Goal: Task Accomplishment & Management: Manage account settings

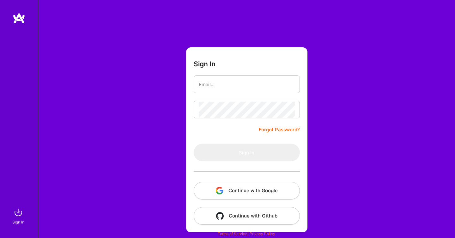
click at [227, 193] on button "Continue with Google" at bounding box center [246, 191] width 106 height 18
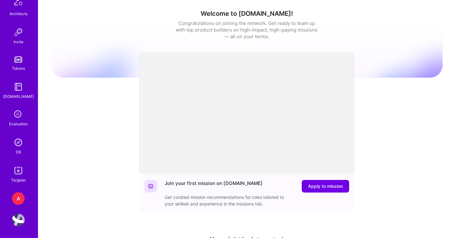
scroll to position [186, 0]
click at [20, 142] on img at bounding box center [18, 141] width 13 height 13
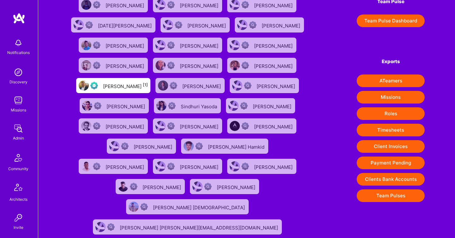
scroll to position [110, 0]
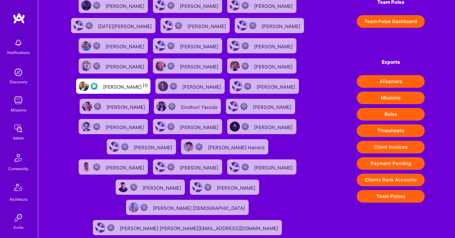
click at [395, 146] on button "Client Invoices" at bounding box center [390, 147] width 68 height 13
click at [322, 49] on div "1331 exceptional (0) | 72634 verified (1) | 38745 insufficient (2+) | 15002 unk…" at bounding box center [246, 129] width 416 height 479
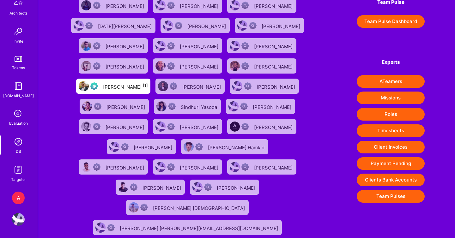
click at [18, 194] on div "A" at bounding box center [18, 198] width 13 height 13
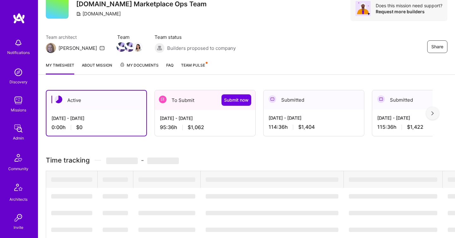
click at [178, 110] on div "Aug 1 - Aug 15, 2025 95:36 h $1,062" at bounding box center [205, 123] width 100 height 26
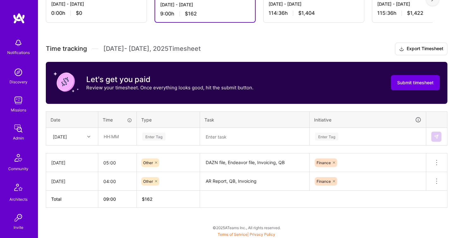
scroll to position [169, 0]
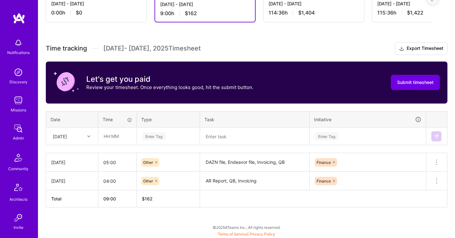
click at [82, 137] on div "[DATE]" at bounding box center [67, 136] width 35 height 10
click at [74, 199] on div "[DATE]" at bounding box center [71, 201] width 51 height 12
click at [122, 133] on input "text" at bounding box center [117, 136] width 38 height 17
type input "04:00"
click at [168, 140] on div "Enter Tag" at bounding box center [167, 136] width 53 height 8
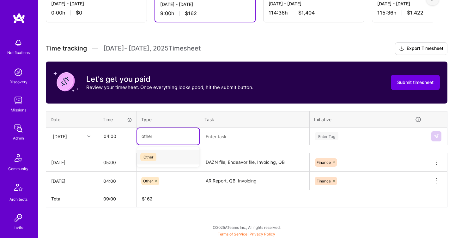
type input "other"
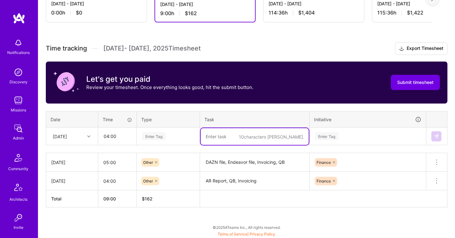
click at [225, 143] on textarea at bounding box center [254, 136] width 108 height 17
click at [171, 134] on div "Enter Tag" at bounding box center [167, 136] width 53 height 8
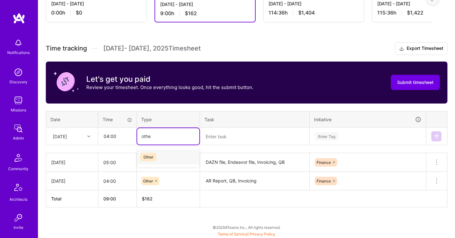
type input "other"
click at [167, 156] on div "Other" at bounding box center [168, 157] width 62 height 15
click at [218, 136] on textarea at bounding box center [254, 136] width 108 height 17
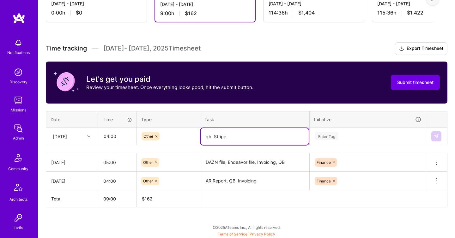
click at [207, 135] on textarea "qb, Stripe" at bounding box center [254, 136] width 108 height 17
type textarea "QB, Stripe"
click at [350, 135] on div "Time tracking Aug 1 - Aug 15 , 2025 Timesheet Export Timesheet Let's get you pa…" at bounding box center [246, 124] width 401 height 165
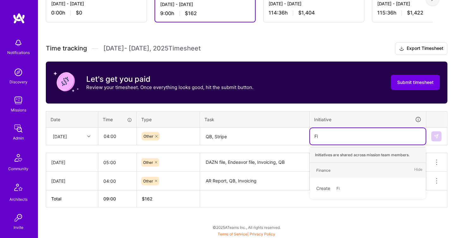
type input "Fin"
click at [361, 168] on div "Finance Hide" at bounding box center [368, 170] width 116 height 15
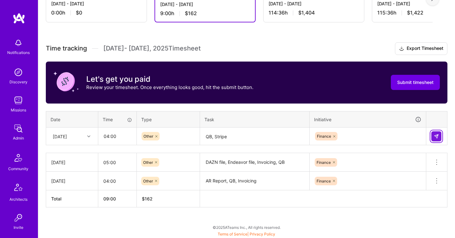
click at [435, 139] on button at bounding box center [436, 136] width 10 height 10
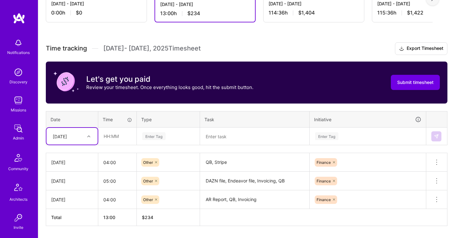
click at [83, 139] on div "[DATE]" at bounding box center [71, 136] width 51 height 17
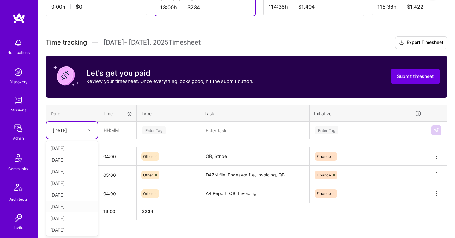
click at [78, 204] on div "[DATE]" at bounding box center [71, 207] width 51 height 12
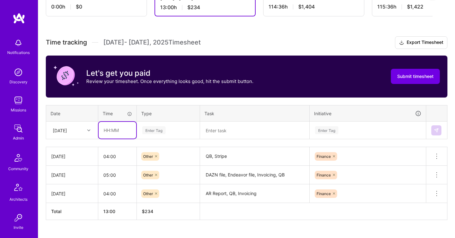
click at [110, 134] on input "text" at bounding box center [117, 130] width 38 height 17
type input "04:00"
click at [157, 131] on div "Enter Tag" at bounding box center [153, 130] width 23 height 10
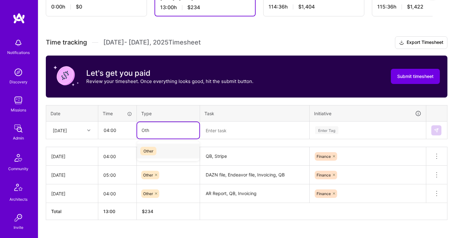
type input "Othe"
click at [179, 155] on div "Other" at bounding box center [168, 151] width 62 height 15
click at [235, 128] on textarea at bounding box center [254, 130] width 108 height 17
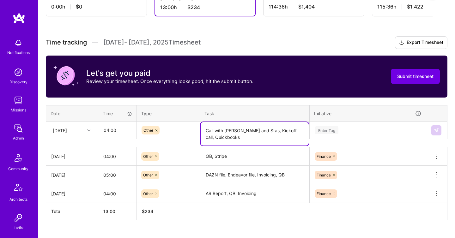
type textarea "Call with Michael and Stas, Kickoff call, Quickbooks"
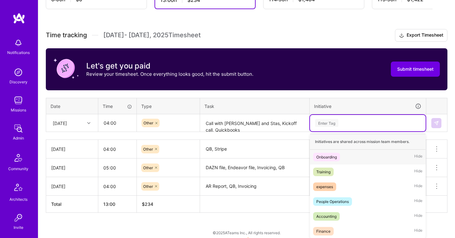
click at [355, 134] on div "Time tracking Aug 1 - Aug 15 , 2025 Timesheet Export Timesheet Let's get you pa…" at bounding box center [246, 121] width 401 height 184
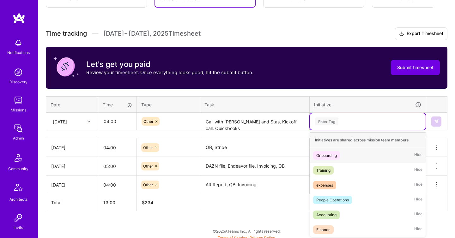
scroll to position [185, 0]
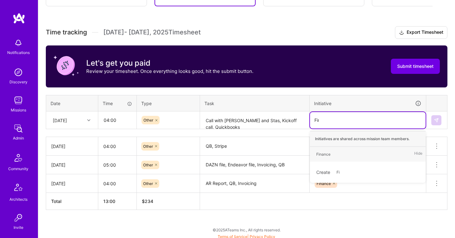
type input "Finan"
click at [363, 152] on div "Finance Hide" at bounding box center [368, 154] width 116 height 15
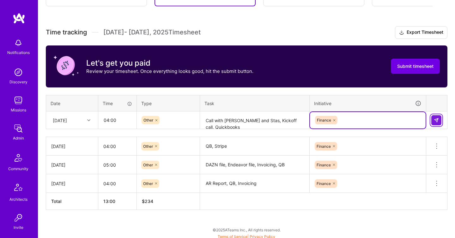
click at [435, 122] on img at bounding box center [435, 120] width 5 height 5
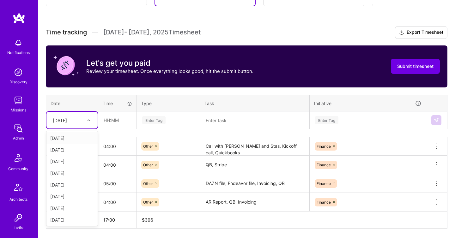
click at [83, 124] on div "[DATE]" at bounding box center [67, 120] width 35 height 10
click at [74, 205] on div "[DATE]" at bounding box center [71, 208] width 51 height 12
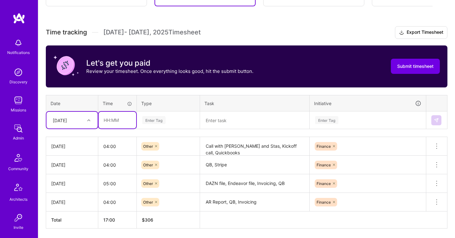
click at [122, 123] on input "text" at bounding box center [117, 120] width 38 height 17
type input "04:00"
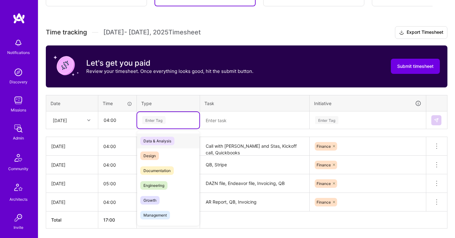
click at [173, 122] on div "Enter Tag" at bounding box center [167, 120] width 53 height 8
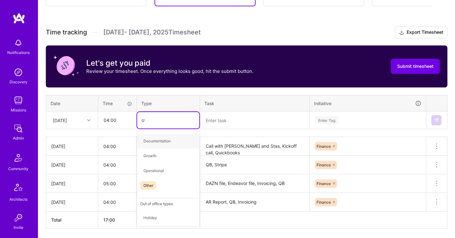
type input "oth"
click at [180, 144] on div "Other" at bounding box center [168, 141] width 62 height 15
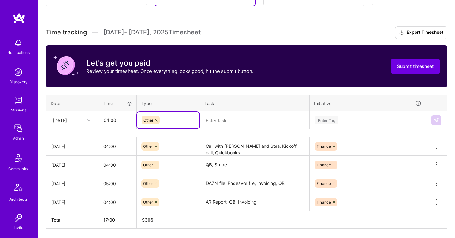
click at [227, 121] on textarea at bounding box center [254, 120] width 108 height 17
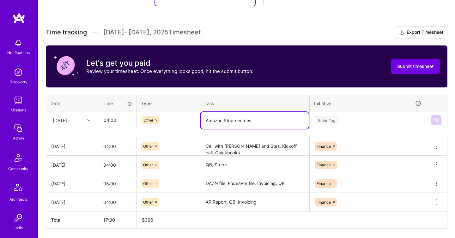
click at [229, 119] on textarea "Amazon Stripe entries" at bounding box center [254, 120] width 108 height 17
type textarea "Amazon QB entries"
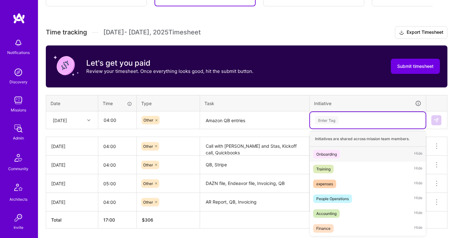
click at [371, 119] on div "Enter Tag" at bounding box center [367, 120] width 107 height 8
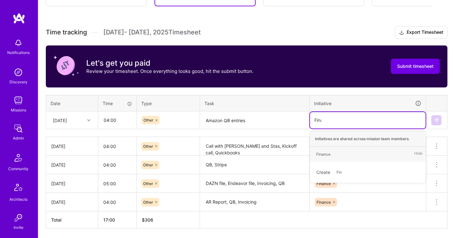
type input "Finan"
click at [373, 154] on div "Finance Hide" at bounding box center [368, 154] width 116 height 15
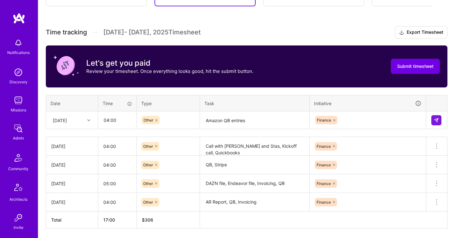
click at [284, 118] on textarea "Amazon QB entries" at bounding box center [254, 120] width 108 height 17
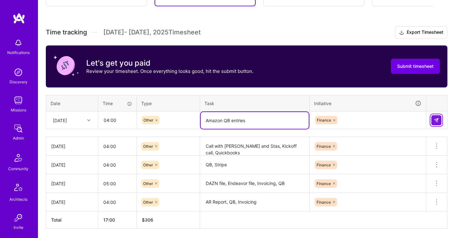
click at [437, 124] on button at bounding box center [436, 120] width 10 height 10
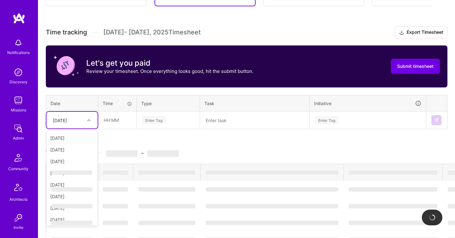
click at [78, 120] on div "[DATE]" at bounding box center [67, 120] width 35 height 10
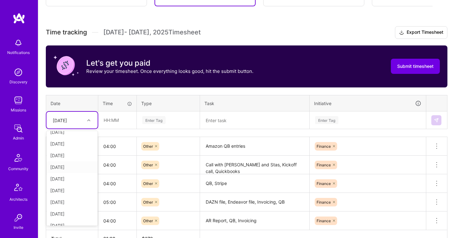
scroll to position [53, 0]
click at [66, 191] on div "[DATE]" at bounding box center [71, 190] width 51 height 12
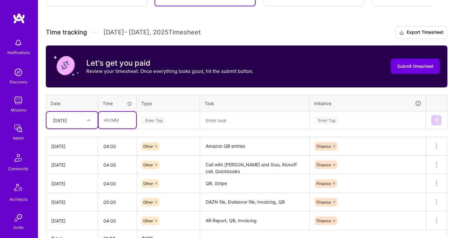
click at [124, 121] on input "text" at bounding box center [117, 120] width 38 height 17
type input "04:00"
click at [171, 117] on div "Enter Tag" at bounding box center [167, 120] width 53 height 8
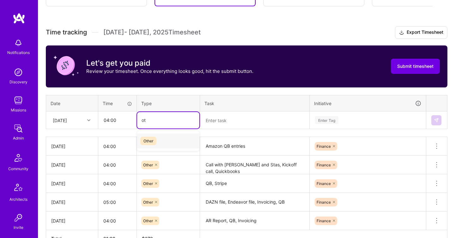
type input "oth"
click at [178, 139] on div "Other" at bounding box center [168, 141] width 62 height 15
click at [223, 121] on textarea at bounding box center [254, 120] width 108 height 17
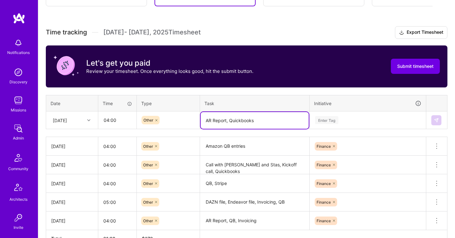
type textarea "AR Report, Quickbooks"
click at [329, 119] on div "Enter Tag" at bounding box center [326, 120] width 23 height 10
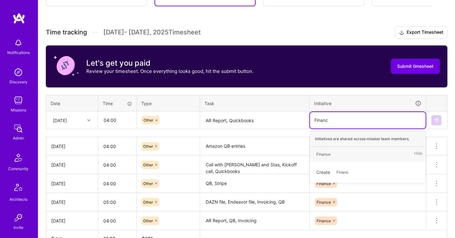
type input "Finance"
click at [341, 156] on div "Finance Hide" at bounding box center [368, 154] width 116 height 15
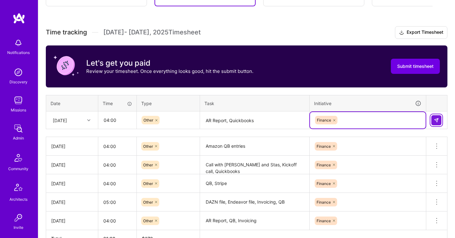
click at [437, 123] on button at bounding box center [436, 120] width 10 height 10
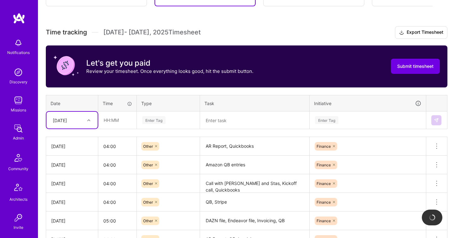
click at [81, 118] on div "[DATE]" at bounding box center [67, 120] width 35 height 10
click at [74, 189] on div "[DATE]" at bounding box center [71, 190] width 51 height 12
click at [117, 126] on input "text" at bounding box center [117, 120] width 38 height 17
type input "02:00"
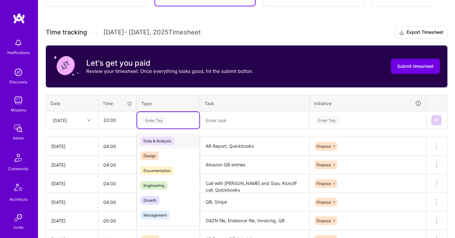
click at [160, 122] on div "Enter Tag" at bounding box center [153, 120] width 23 height 10
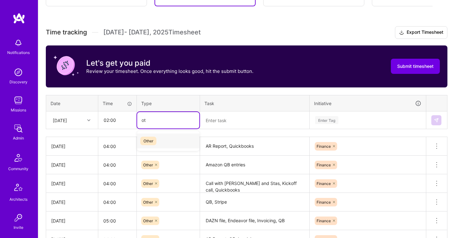
type input "oth"
click at [169, 139] on div "Other" at bounding box center [168, 141] width 62 height 15
click at [218, 118] on textarea at bounding box center [254, 120] width 108 height 17
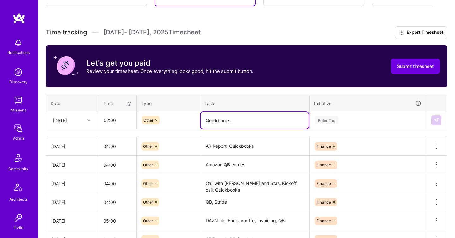
type textarea "Quickbooks"
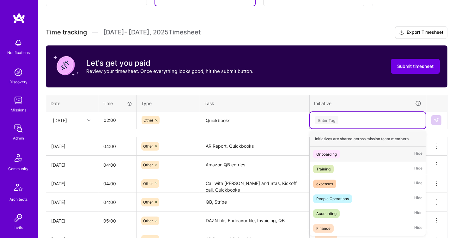
click at [343, 118] on div "Enter Tag" at bounding box center [367, 120] width 107 height 8
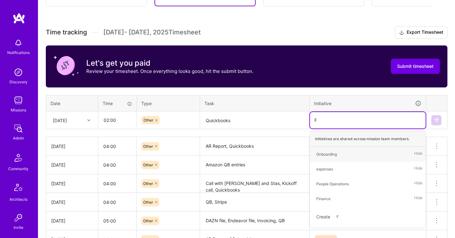
type input "Fi"
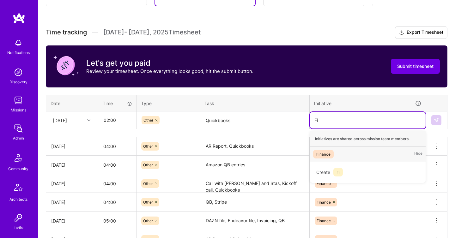
click at [351, 153] on div "Finance Hide" at bounding box center [368, 154] width 116 height 15
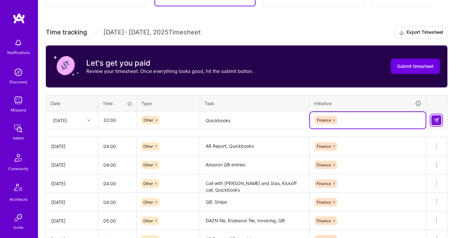
click at [438, 119] on img at bounding box center [435, 120] width 5 height 5
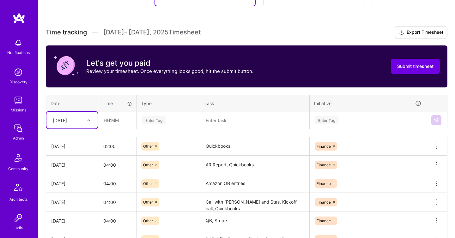
click at [236, 166] on textarea "AR Report, Quickbooks" at bounding box center [254, 164] width 108 height 17
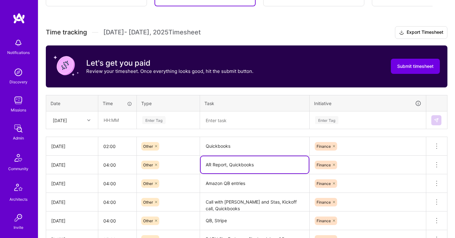
click at [263, 169] on textarea "AR Report, Quickbooks" at bounding box center [254, 164] width 108 height 17
type textarea "AR Report, Quickbooks, DAZN File"
click at [83, 118] on div "[DATE]" at bounding box center [67, 120] width 35 height 10
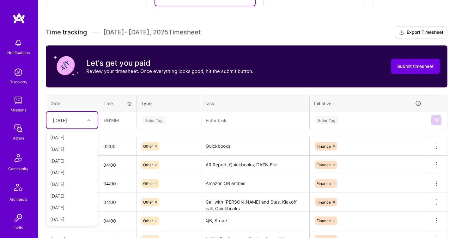
scroll to position [57, 0]
click at [70, 210] on div "[DATE]" at bounding box center [71, 210] width 51 height 12
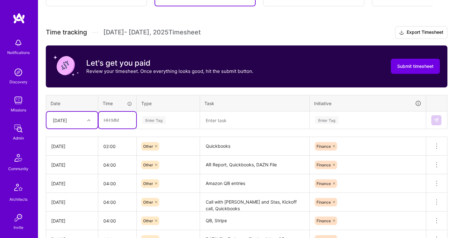
click at [119, 112] on input "text" at bounding box center [117, 120] width 38 height 17
type input "02:00"
click at [163, 119] on div "Enter Tag" at bounding box center [153, 120] width 23 height 10
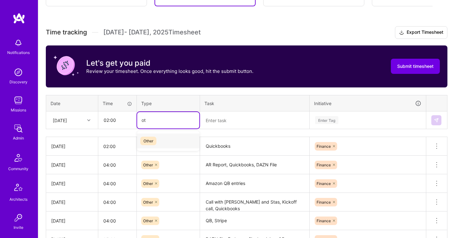
type input "oth"
click at [175, 137] on div "Other" at bounding box center [168, 141] width 62 height 15
click at [224, 122] on textarea at bounding box center [254, 120] width 108 height 17
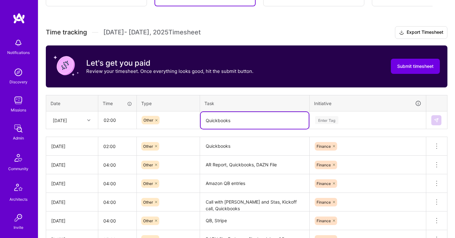
type textarea "Quickbooks"
click at [337, 119] on div "Enter Tag" at bounding box center [326, 120] width 23 height 10
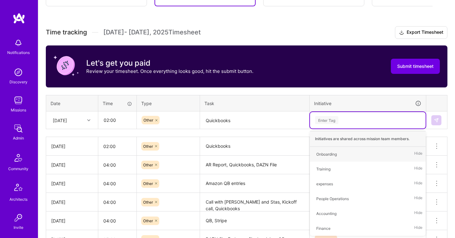
type input "F"
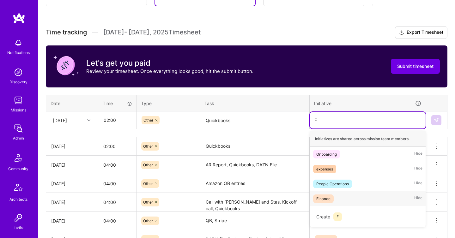
click at [354, 204] on div "Finance Hide" at bounding box center [368, 198] width 116 height 15
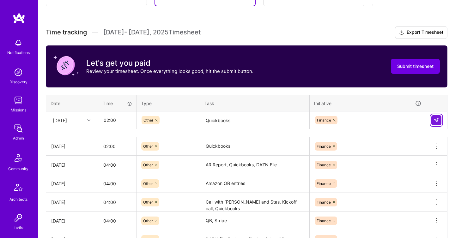
click at [434, 122] on img at bounding box center [435, 120] width 5 height 5
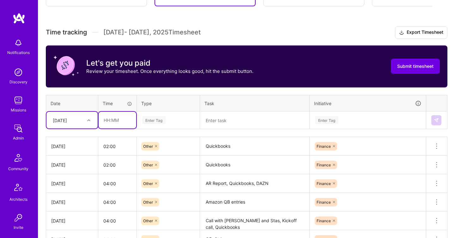
click at [130, 122] on input "text" at bounding box center [117, 120] width 38 height 17
click at [149, 122] on div "Enter Tag" at bounding box center [153, 120] width 23 height 10
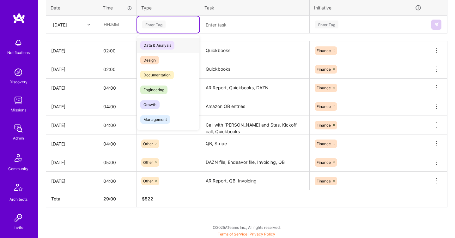
scroll to position [180, 0]
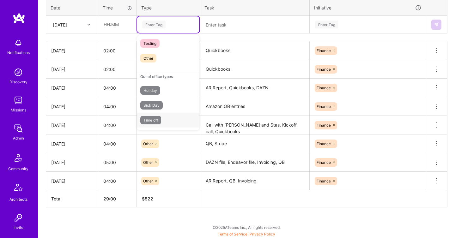
click at [162, 117] on div "Time off" at bounding box center [168, 120] width 62 height 15
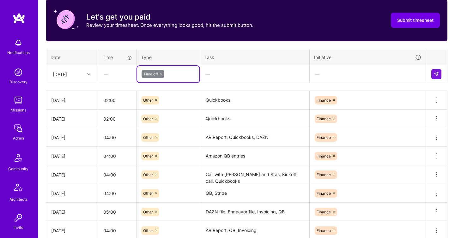
scroll to position [229, 0]
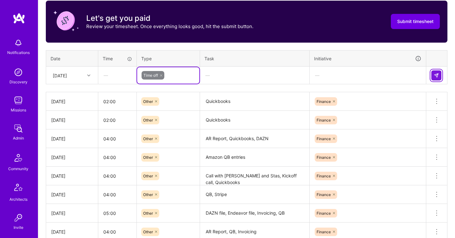
click at [435, 78] on button at bounding box center [436, 75] width 10 height 10
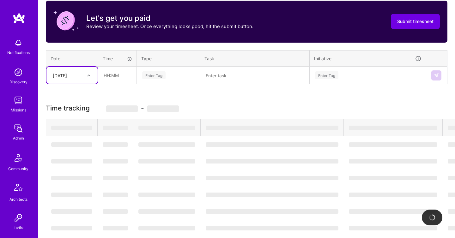
click at [80, 78] on div "[DATE]" at bounding box center [67, 75] width 35 height 10
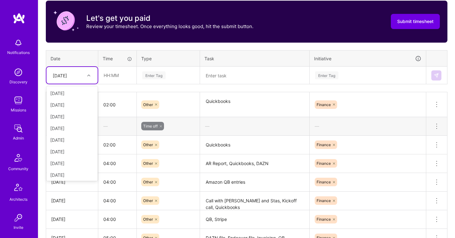
scroll to position [71, 0]
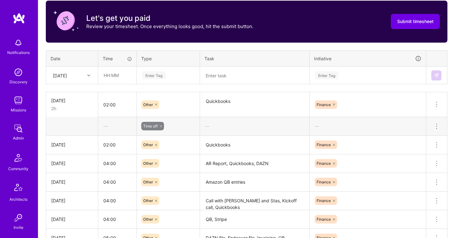
click at [120, 118] on div "—" at bounding box center [117, 126] width 38 height 17
click at [161, 126] on icon at bounding box center [161, 126] width 2 height 2
click at [193, 128] on div "Enter Tag" at bounding box center [168, 126] width 54 height 8
click at [105, 115] on td "02:00" at bounding box center [117, 104] width 39 height 25
click at [81, 77] on div "[DATE]" at bounding box center [67, 75] width 35 height 10
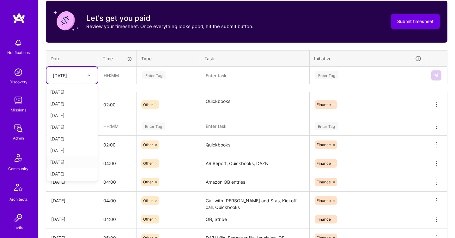
click at [68, 161] on div "[DATE]" at bounding box center [71, 162] width 51 height 12
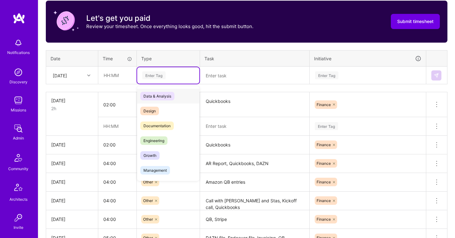
click at [162, 78] on div "Enter Tag" at bounding box center [153, 75] width 23 height 10
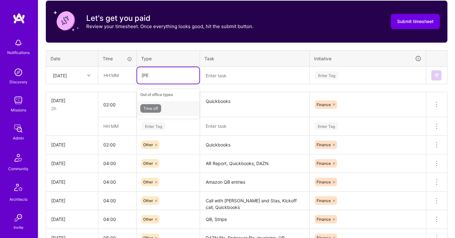
type input "time"
click at [175, 110] on div "Time off" at bounding box center [168, 108] width 62 height 15
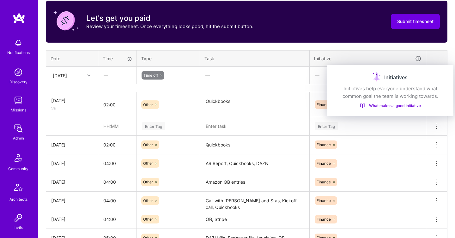
drag, startPoint x: 434, startPoint y: 75, endPoint x: 427, endPoint y: 75, distance: 6.3
click at [427, 75] on div "Initiatives" at bounding box center [389, 77] width 111 height 10
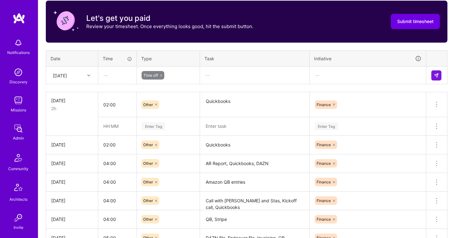
click at [371, 53] on th "Initiative" at bounding box center [367, 58] width 116 height 16
click at [435, 74] on img at bounding box center [435, 75] width 5 height 5
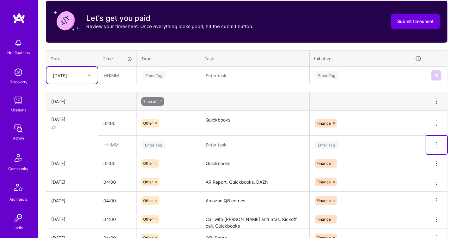
click at [437, 144] on icon at bounding box center [436, 145] width 8 height 8
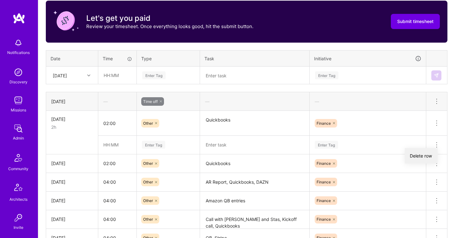
click at [419, 154] on button "Delete row" at bounding box center [420, 155] width 33 height 15
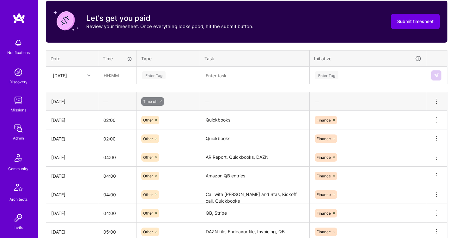
click at [83, 74] on div "[DATE]" at bounding box center [67, 75] width 35 height 10
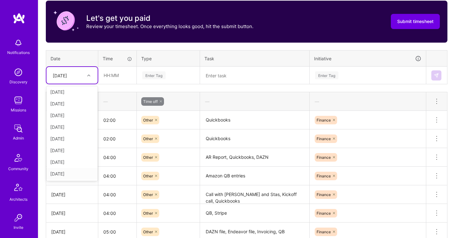
click at [67, 175] on div "[DATE]" at bounding box center [71, 174] width 51 height 12
click at [161, 73] on div "Enter Tag" at bounding box center [153, 75] width 23 height 10
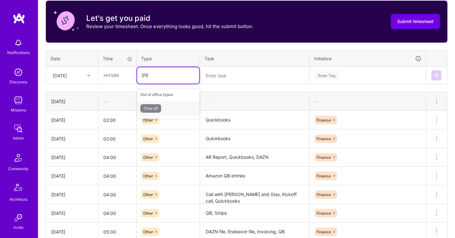
type input "time"
click at [173, 106] on div "Time off" at bounding box center [168, 108] width 62 height 15
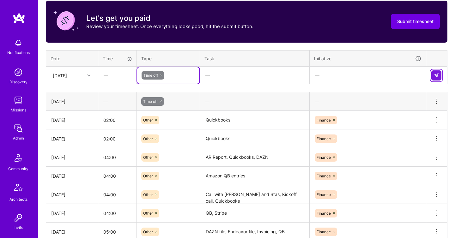
click at [436, 76] on img at bounding box center [435, 75] width 5 height 5
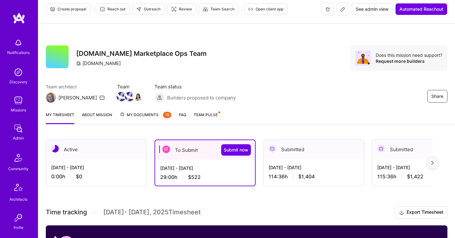
scroll to position [141, 0]
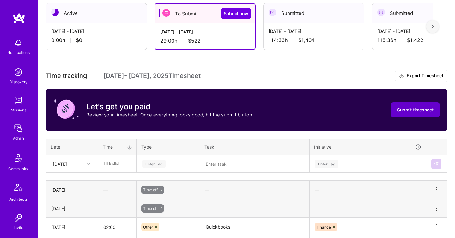
click at [411, 110] on span "Submit timesheet" at bounding box center [415, 110] width 36 height 6
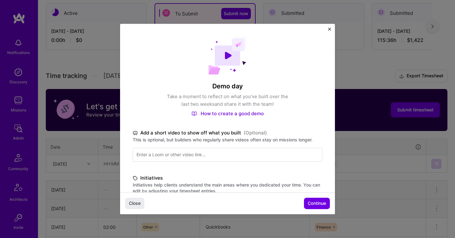
scroll to position [186, 0]
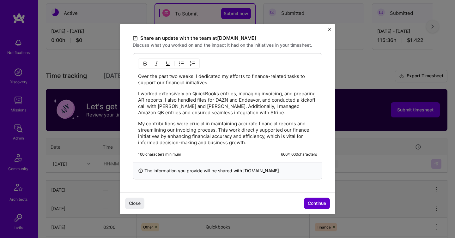
click at [323, 200] on button "Continue" at bounding box center [317, 203] width 26 height 11
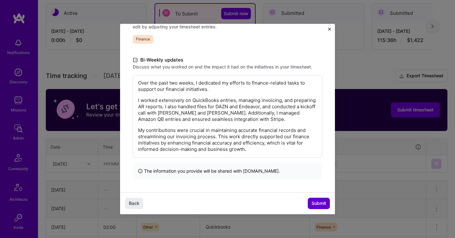
click at [323, 200] on span "Submit" at bounding box center [318, 203] width 15 height 6
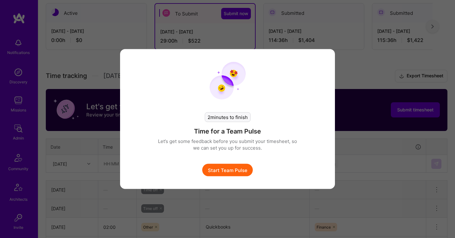
click at [231, 175] on button "Start Team Pulse" at bounding box center [227, 170] width 51 height 13
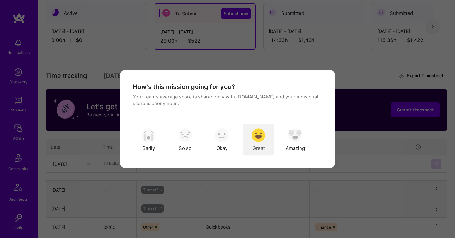
click at [256, 139] on img "modal" at bounding box center [258, 135] width 14 height 14
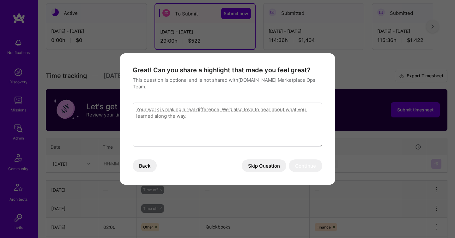
click at [277, 163] on button "Skip Question" at bounding box center [263, 165] width 45 height 13
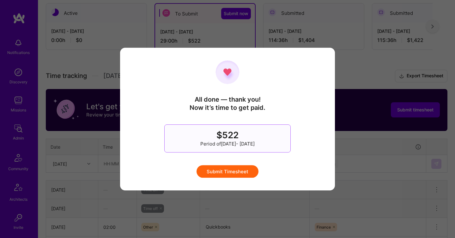
click at [232, 170] on button "Submit Timesheet" at bounding box center [227, 171] width 62 height 13
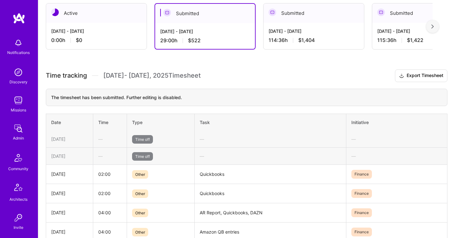
click at [9, 128] on link "Admin" at bounding box center [18, 131] width 39 height 19
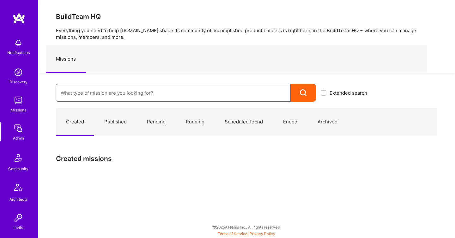
click at [104, 97] on input at bounding box center [173, 93] width 225 height 16
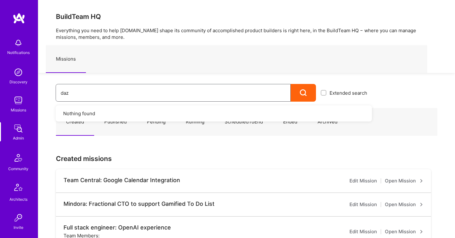
type input "dazn"
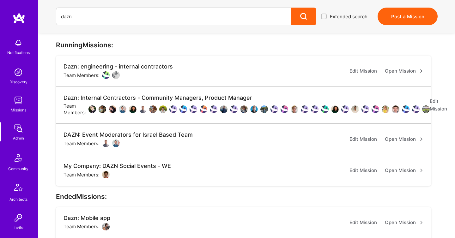
scroll to position [89, 0]
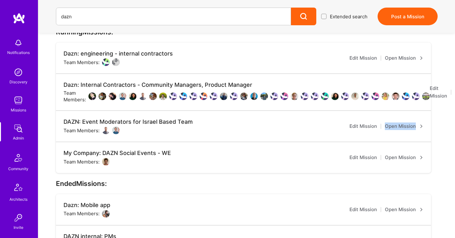
click at [397, 160] on link "Open Mission" at bounding box center [403, 158] width 39 height 8
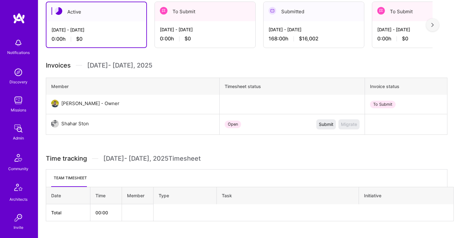
scroll to position [142, 0]
click at [201, 48] on div "Active Aug 16 - Aug 31, 2025 0:00 h $0 To Submit Aug 1 - Aug 15, 2025 0:00 h $0…" at bounding box center [246, 123] width 416 height 258
click at [191, 37] on div "0:00 h $0" at bounding box center [205, 39] width 90 height 7
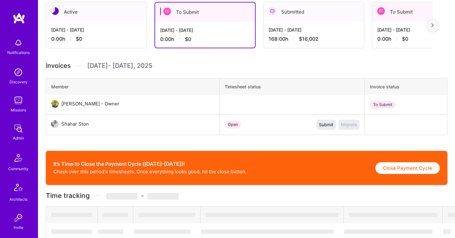
click at [191, 37] on span "$0" at bounding box center [188, 39] width 6 height 7
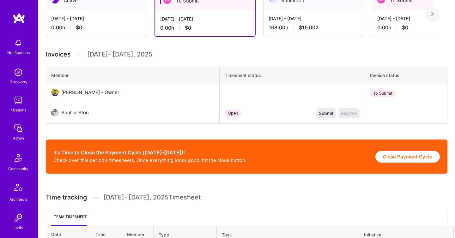
scroll to position [146, 0]
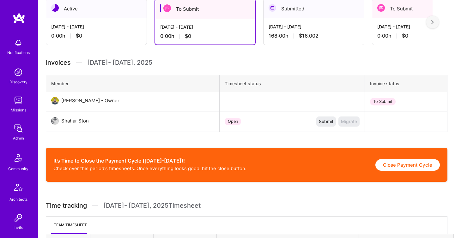
click at [284, 25] on div "[DATE] - [DATE]" at bounding box center [313, 26] width 90 height 7
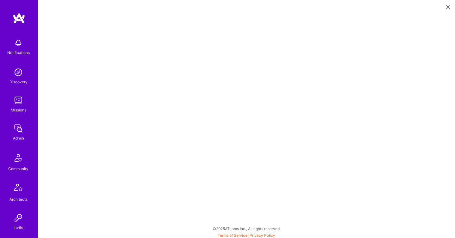
click at [448, 9] on icon at bounding box center [448, 7] width 4 height 4
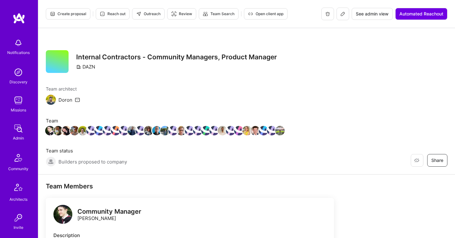
click at [378, 15] on span "See admin view" at bounding box center [371, 14] width 33 height 6
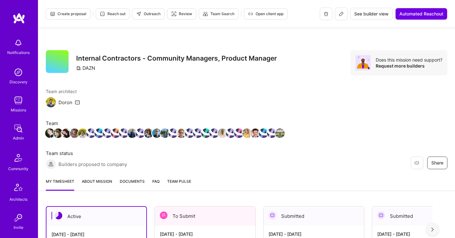
click at [128, 181] on span "Documents" at bounding box center [132, 181] width 25 height 7
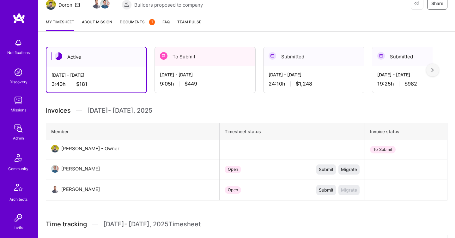
scroll to position [107, 0]
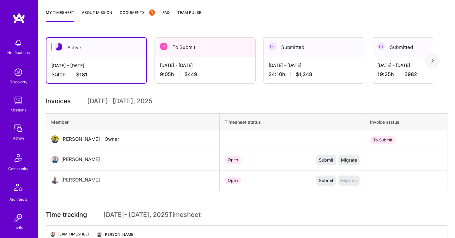
click at [209, 66] on div "[DATE] - [DATE]" at bounding box center [205, 65] width 90 height 7
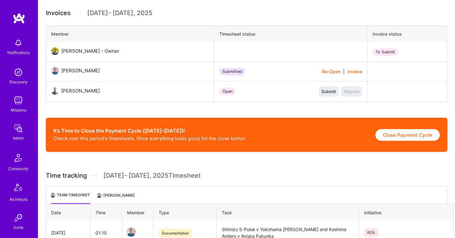
scroll to position [196, 0]
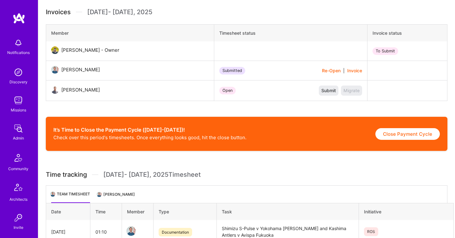
click at [108, 196] on li "[PERSON_NAME]" at bounding box center [116, 197] width 37 height 12
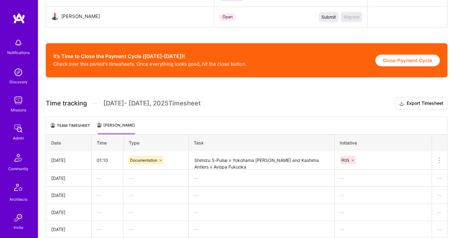
scroll to position [276, 0]
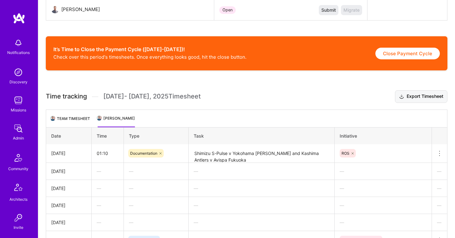
click at [418, 98] on button "Export Timesheet" at bounding box center [421, 96] width 52 height 13
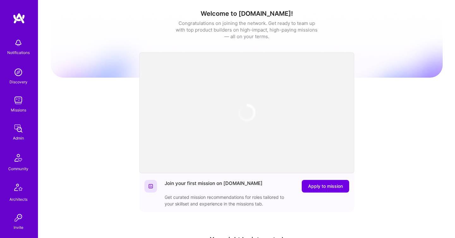
click at [19, 129] on img at bounding box center [18, 128] width 13 height 13
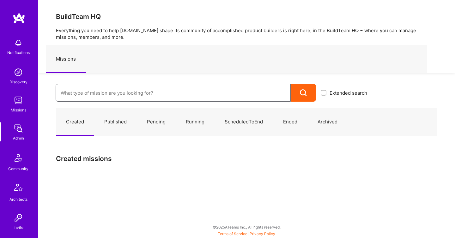
click at [91, 97] on input at bounding box center [173, 93] width 225 height 16
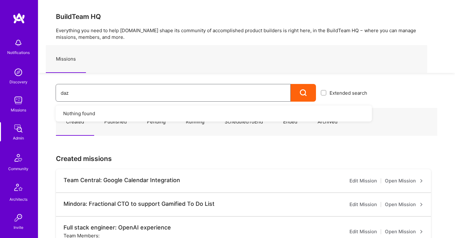
type input "dazn"
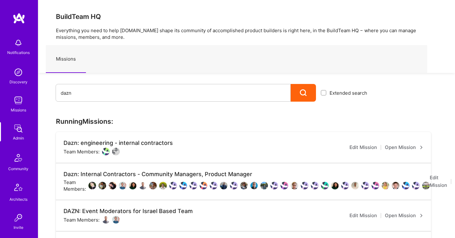
click at [187, 173] on div "Dazn: Internal Contractors - Community Managers, Product Manager" at bounding box center [246, 174] width 366 height 7
click at [70, 193] on div "Dazn: Internal Contractors - Community Managers, Product Manager Team Members: …" at bounding box center [243, 181] width 375 height 37
click at [70, 187] on div "Team Members:" at bounding box center [246, 185] width 366 height 13
click at [69, 173] on div "Dazn: Internal Contractors - Community Managers, Product Manager" at bounding box center [246, 174] width 366 height 7
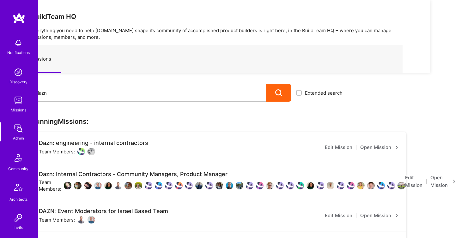
click at [439, 177] on link "Open Mission" at bounding box center [442, 181] width 25 height 15
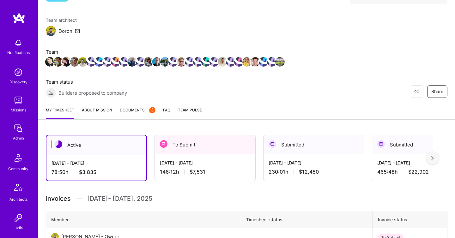
scroll to position [83, 0]
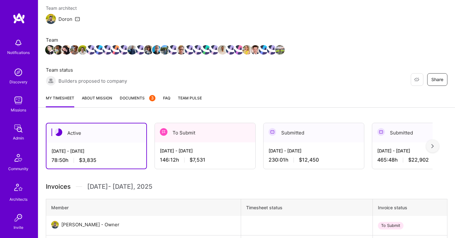
click at [181, 150] on div "[DATE] - [DATE]" at bounding box center [205, 150] width 90 height 7
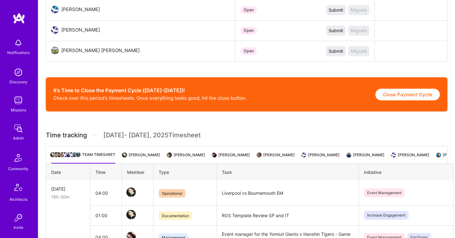
scroll to position [845, 0]
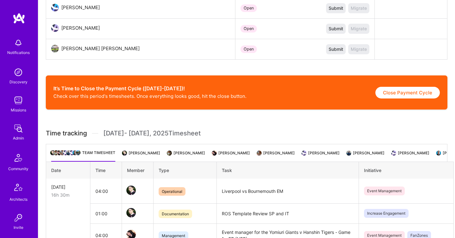
click at [133, 156] on li "[PERSON_NAME]" at bounding box center [141, 155] width 37 height 12
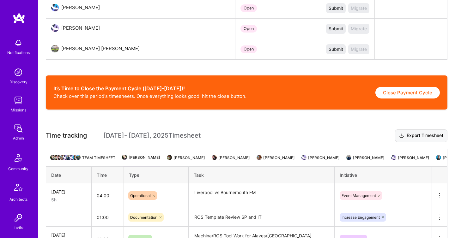
click at [437, 139] on button "Export Timesheet" at bounding box center [421, 135] width 52 height 13
click at [205, 157] on li "[PERSON_NAME]" at bounding box center [186, 160] width 37 height 12
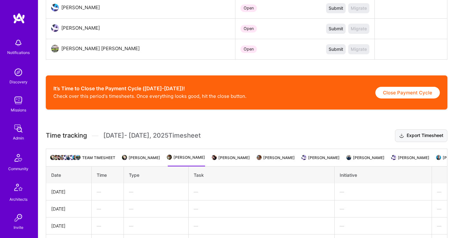
click at [405, 139] on button "Export Timesheet" at bounding box center [421, 135] width 52 height 13
click at [250, 156] on li "[PERSON_NAME]" at bounding box center [230, 160] width 37 height 12
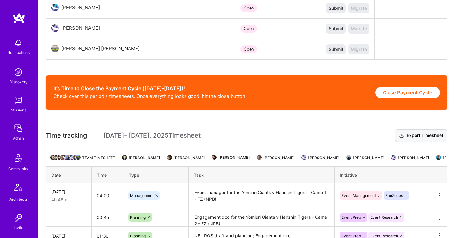
click at [401, 142] on button "Export Timesheet" at bounding box center [421, 135] width 52 height 13
click at [294, 158] on li "[PERSON_NAME]" at bounding box center [275, 160] width 37 height 12
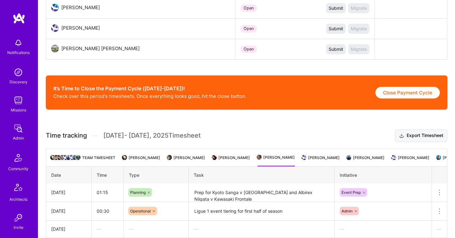
click at [418, 139] on button "Export Timesheet" at bounding box center [421, 135] width 52 height 13
click at [339, 157] on li "[PERSON_NAME]" at bounding box center [320, 160] width 37 height 12
